Goal: Transaction & Acquisition: Subscribe to service/newsletter

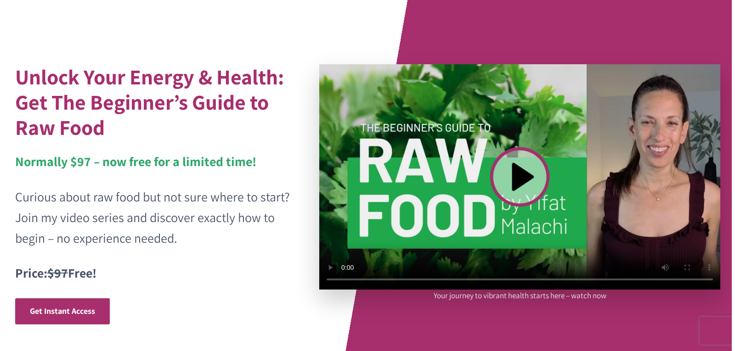
scroll to position [60, 0]
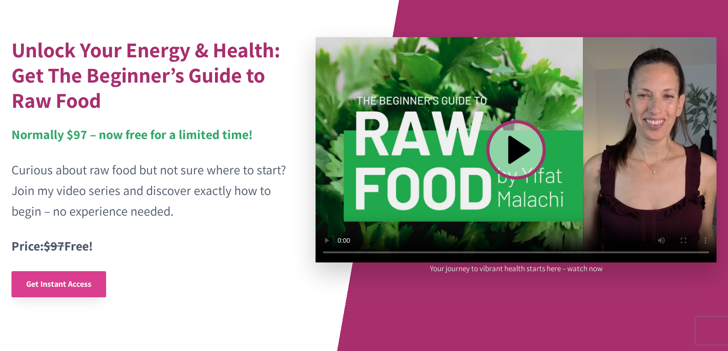
click at [53, 280] on span "Get Instant Access" at bounding box center [58, 284] width 65 height 11
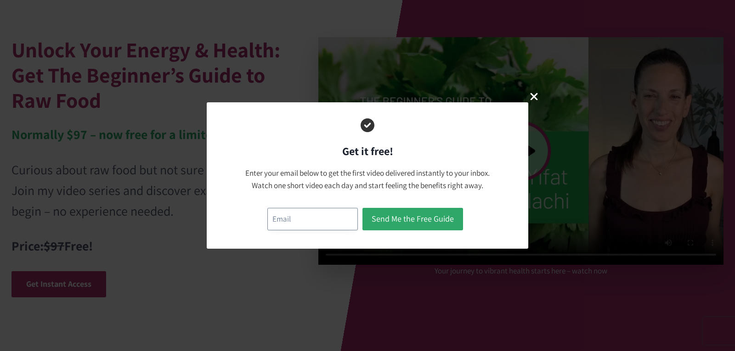
click at [315, 224] on input "email" at bounding box center [312, 219] width 90 height 22
type input "taraviras@hotmail.com"
click at [382, 219] on button "Send Me the Free Guide" at bounding box center [412, 219] width 101 height 22
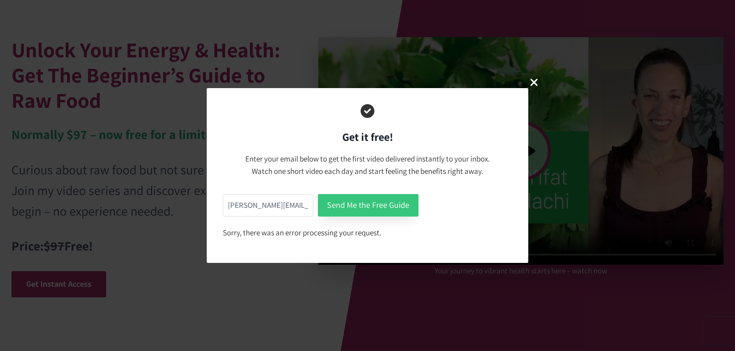
click at [343, 202] on button "Send Me the Free Guide" at bounding box center [368, 205] width 101 height 22
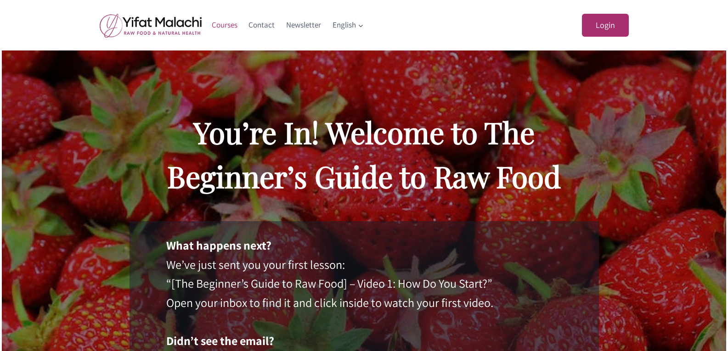
click at [224, 28] on link "Courses" at bounding box center [224, 25] width 37 height 22
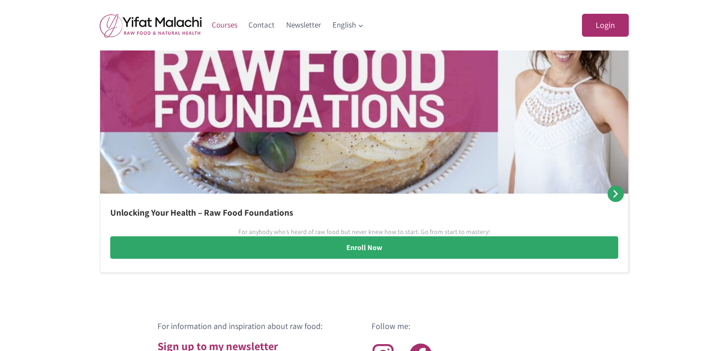
scroll to position [543, 0]
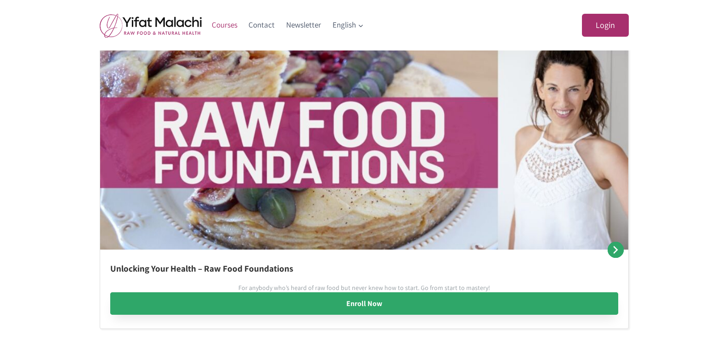
click at [361, 301] on link "Enroll Now" at bounding box center [364, 303] width 508 height 23
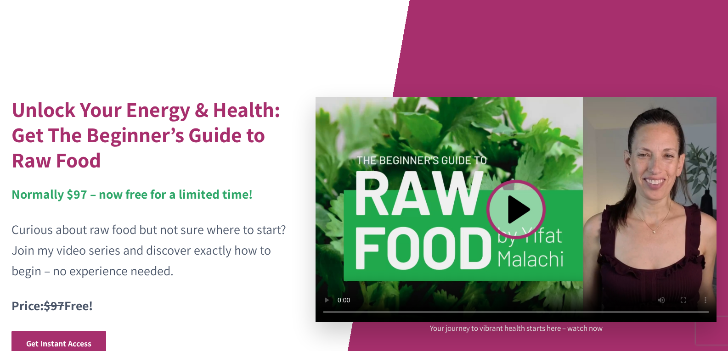
click at [519, 212] on video at bounding box center [515, 209] width 401 height 225
